Goal: Task Accomplishment & Management: Manage account settings

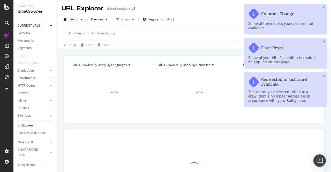
click at [320, 5] on div "Columns Change Some of the metrics you used are not available." at bounding box center [285, 19] width 83 height 30
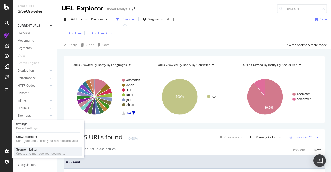
click at [38, 152] on div "Create and manage your segments" at bounding box center [40, 154] width 49 height 4
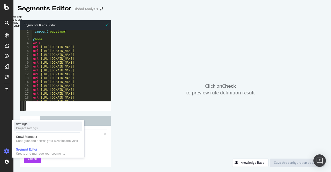
click at [39, 125] on div "Settings Project settings" at bounding box center [48, 126] width 68 height 9
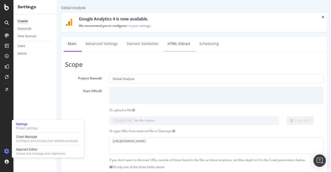
click at [182, 45] on link "HTML Extract" at bounding box center [179, 44] width 31 height 14
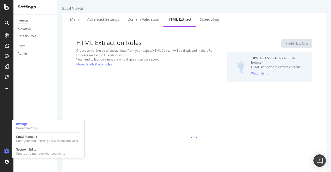
select select "count"
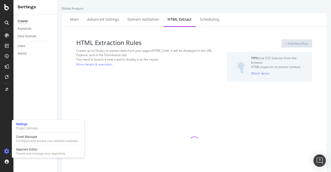
select select "count"
select select "d"
select select "std_1"
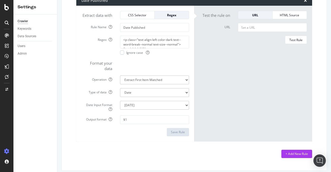
scroll to position [1186, 0]
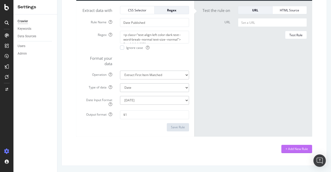
click at [303, 148] on div "+ Add New Rule" at bounding box center [297, 149] width 22 height 4
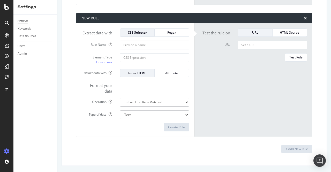
scroll to position [1312, 0]
click at [166, 37] on div "Extract data with CSS Selector Regex" at bounding box center [135, 32] width 115 height 8
click at [168, 36] on div "Regex" at bounding box center [172, 32] width 26 height 7
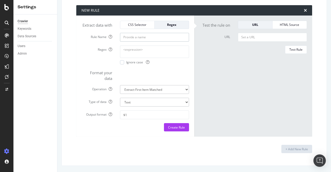
type input "P"
type input "Amazon Posts"
paste textarea "(?<!blog\s)(?<!social media\s)(amazon\s+posts|posts)"
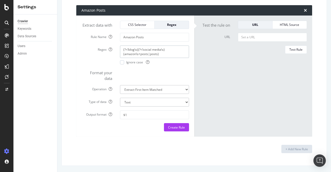
scroll to position [0, 0]
type textarea "(?<!blog\s)(?<!social media\s)(amazon\s+posts|posts)"
paste input "https://advertising.amazon.com/solutions/products/stores"
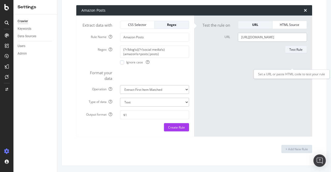
type input "https://advertising.amazon.com/solutions/products/stores"
click at [289, 52] on div "Test Rule" at bounding box center [295, 49] width 13 height 4
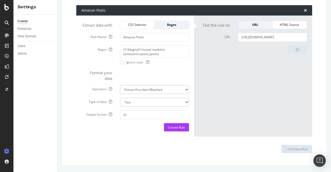
select select "count"
select select "i"
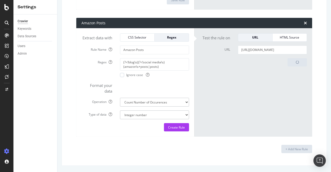
click at [291, 57] on form "Test the rule on URL HTML Source URL https://advertising.amazon.com/solutions/p…" at bounding box center [253, 82] width 108 height 98
click at [257, 35] on div "URL" at bounding box center [255, 37] width 26 height 7
click at [281, 39] on div "HTML Source" at bounding box center [290, 37] width 26 height 4
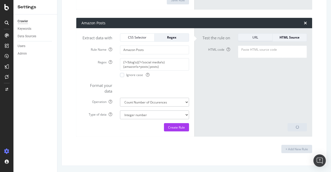
click at [258, 40] on div "URL" at bounding box center [255, 37] width 26 height 4
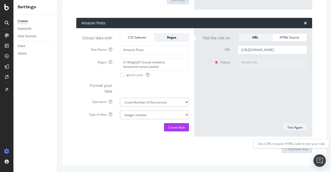
click at [292, 130] on div "Test Again" at bounding box center [294, 127] width 15 height 4
drag, startPoint x: 107, startPoint y: 157, endPoint x: 269, endPoint y: 85, distance: 177.9
click at [269, 85] on div "Invalid rule." at bounding box center [272, 88] width 77 height 61
click at [294, 130] on div "Test Again" at bounding box center [294, 127] width 15 height 4
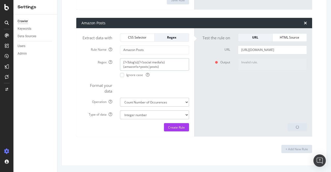
scroll to position [1317, 0]
click at [136, 76] on span "Ignore case" at bounding box center [137, 75] width 23 height 4
click at [287, 128] on div "Test Again" at bounding box center [294, 127] width 15 height 4
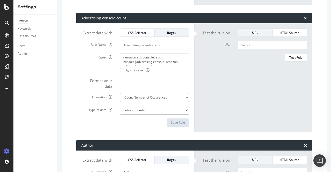
scroll to position [600, 0]
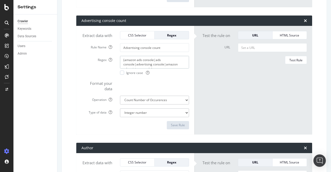
drag, startPoint x: 163, startPoint y: 75, endPoint x: 143, endPoint y: 81, distance: 21.2
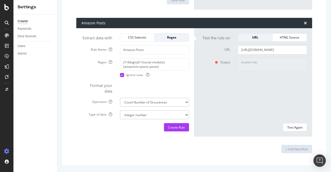
scroll to position [1305, 0]
paste textarea "amazon ads console|ads console|advertising console|amazon advertising console"
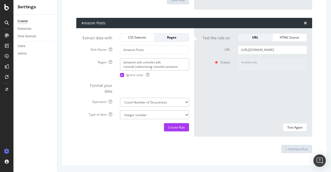
scroll to position [3, 0]
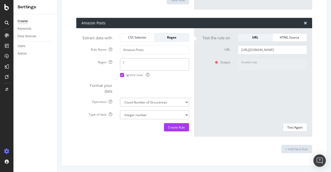
scroll to position [0, 0]
type textarea "(posts|amazon posts)"
click at [287, 130] on div "Test Again" at bounding box center [294, 127] width 15 height 4
type textarea "2"
click at [168, 130] on div "Create Rule" at bounding box center [176, 127] width 17 height 4
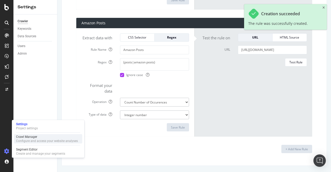
click at [29, 140] on div "Configure and access your website analyses" at bounding box center [47, 141] width 62 height 4
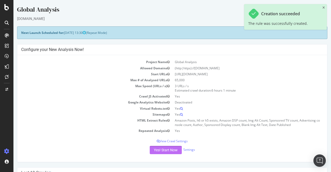
click at [161, 147] on button "Yes! Start Now" at bounding box center [166, 150] width 32 height 8
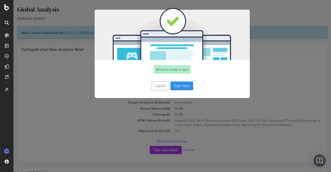
click at [183, 87] on button "Start Now" at bounding box center [181, 85] width 23 height 9
click at [179, 85] on div "Cancel Start Now" at bounding box center [172, 85] width 147 height 9
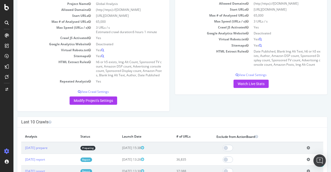
scroll to position [77, 0]
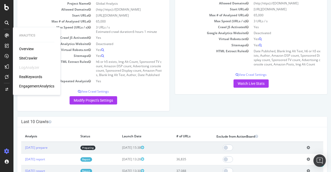
click at [29, 58] on div "SiteCrawler" at bounding box center [28, 58] width 18 height 5
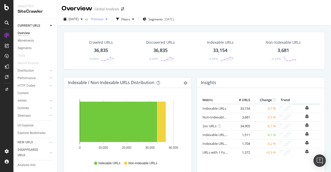
drag, startPoint x: 26, startPoint y: 125, endPoint x: 100, endPoint y: 23, distance: 126.8
click at [26, 125] on div "Url Explorer" at bounding box center [26, 125] width 16 height 5
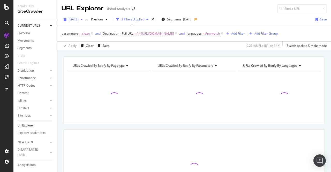
click at [76, 19] on span "[DATE]" at bounding box center [74, 19] width 10 height 4
click at [177, 9] on div "URL Explorer Global Analysis" at bounding box center [194, 6] width 274 height 13
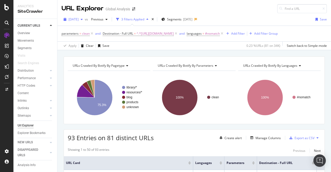
click at [85, 19] on div "button" at bounding box center [82, 19] width 6 height 3
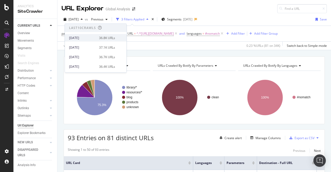
click at [85, 40] on div "2025 Aug. 13th 36.8K URLs" at bounding box center [96, 37] width 62 height 7
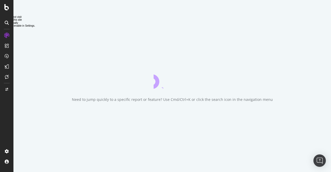
click at [85, 40] on div "Need to jump quickly to a specific report or feature? Use Cmd/Ctrl+K or click t…" at bounding box center [172, 86] width 318 height 172
click at [84, 42] on div "Need to jump quickly to a specific report or feature? Use Cmd/Ctrl+K or click t…" at bounding box center [172, 86] width 318 height 172
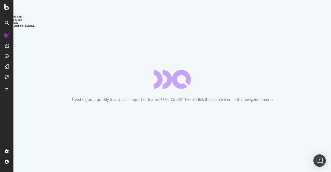
click at [84, 42] on div "Need to jump quickly to a specific report or feature? Use Cmd/Ctrl+K or click t…" at bounding box center [172, 86] width 318 height 172
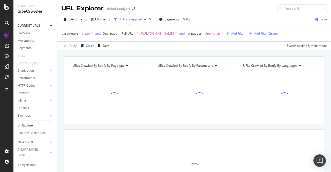
click at [247, 35] on div "button" at bounding box center [250, 33] width 7 height 3
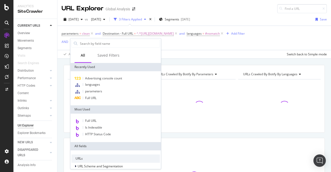
click at [84, 41] on input "text" at bounding box center [119, 44] width 80 height 8
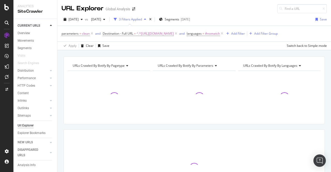
click at [262, 50] on div "Apply Clear Save Switch back to Simple mode" at bounding box center [194, 45] width 274 height 9
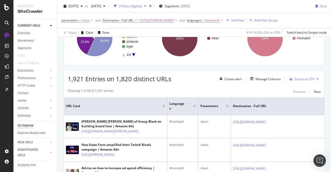
click at [129, 95] on div "Showing 1 to 50 of 1,921 entries Previous Next" at bounding box center [194, 91] width 261 height 6
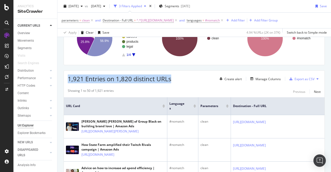
drag, startPoint x: 67, startPoint y: 87, endPoint x: 173, endPoint y: 78, distance: 106.7
click at [173, 78] on div "1,921 Entries on 1,820 distinct URLs Create alert Manage Columns Export as CSV" at bounding box center [194, 77] width 261 height 13
copy span "1,921 Entries on 1,820 distinct URLs"
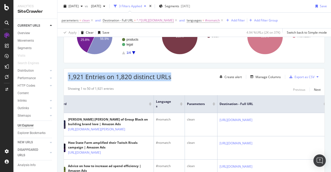
scroll to position [0, 0]
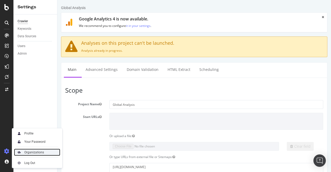
click at [35, 152] on div "Organizations" at bounding box center [34, 152] width 20 height 4
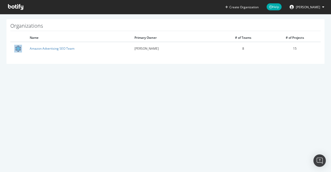
click at [94, 103] on div "Create Organization Help Austin Sarles Organizations Name Primary Owner # of Te…" at bounding box center [165, 86] width 331 height 172
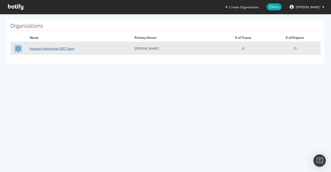
click at [51, 46] on td "Amazon Advertising SEO Team" at bounding box center [78, 48] width 105 height 13
click at [51, 48] on link "Amazon Advertising SEO Team" at bounding box center [52, 48] width 45 height 4
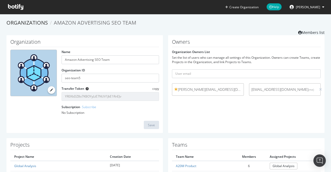
scroll to position [67, 0]
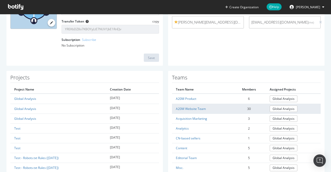
click at [179, 110] on td "A20M Website Team" at bounding box center [202, 109] width 60 height 10
click at [180, 108] on link "A20M Website Team" at bounding box center [191, 109] width 30 height 4
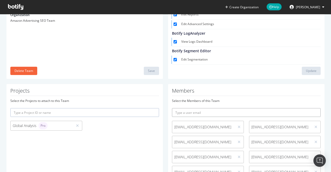
click at [200, 112] on input "text" at bounding box center [246, 112] width 149 height 9
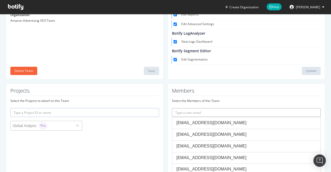
paste input "ipower@amazon.com"
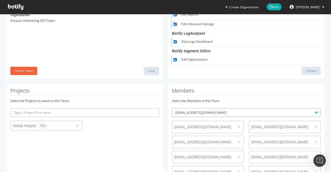
type input "ipower@amazon.com"
click at [312, 108] on button "submit" at bounding box center [316, 112] width 9 height 9
click at [96, 62] on div "Team A Team is composed of members, Rights and Projects. All Team members have …" at bounding box center [84, 19] width 156 height 117
